Goal: Check status

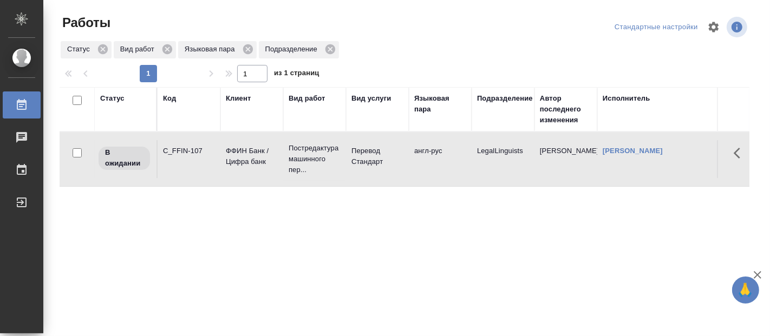
click at [292, 257] on div "Статус Код Клиент Вид работ Вид услуги Языковая пара Подразделение Автор послед…" at bounding box center [405, 282] width 690 height 390
